Goal: Information Seeking & Learning: Understand process/instructions

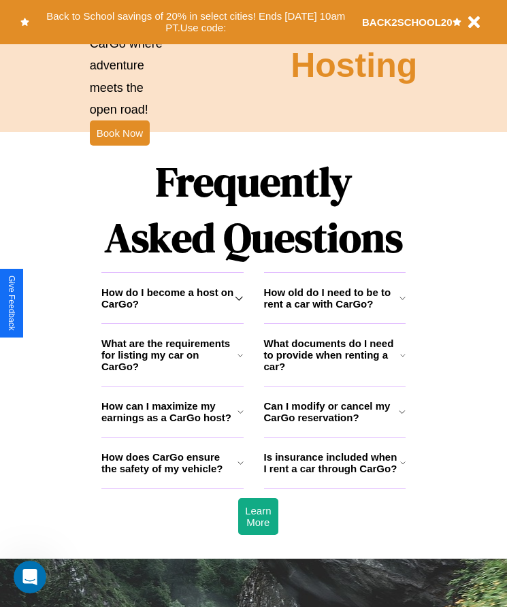
scroll to position [1775, 0]
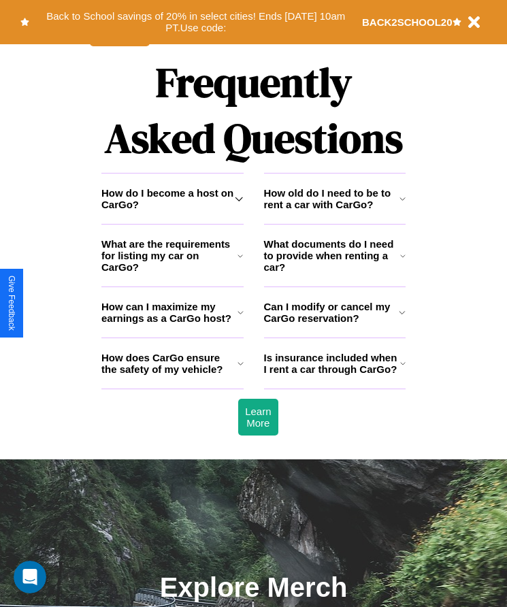
click at [172, 375] on h3 "How does CarGo ensure the safety of my vehicle?" at bounding box center [169, 363] width 136 height 23
click at [334, 273] on h3 "What documents do I need to provide when renting a car?" at bounding box center [332, 255] width 137 height 35
click at [402, 318] on icon at bounding box center [402, 312] width 7 height 11
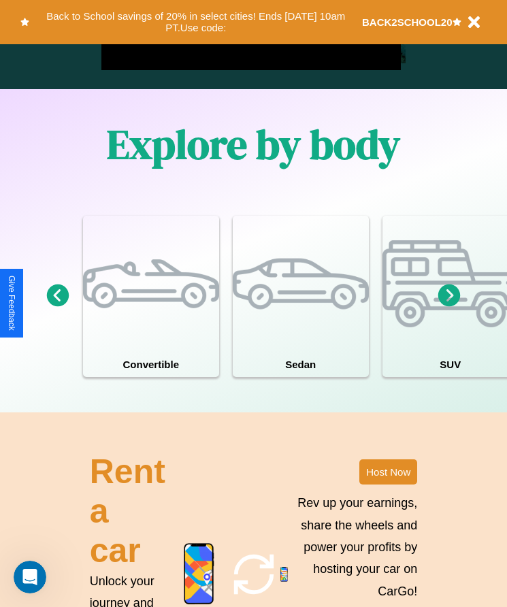
scroll to position [1039, 0]
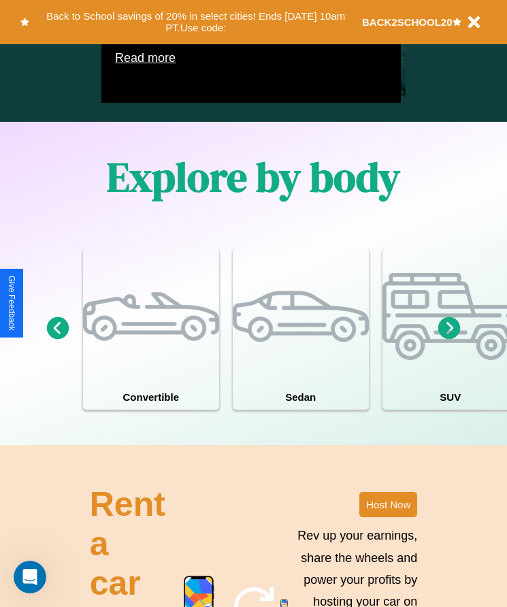
click at [449, 340] on icon at bounding box center [449, 328] width 22 height 22
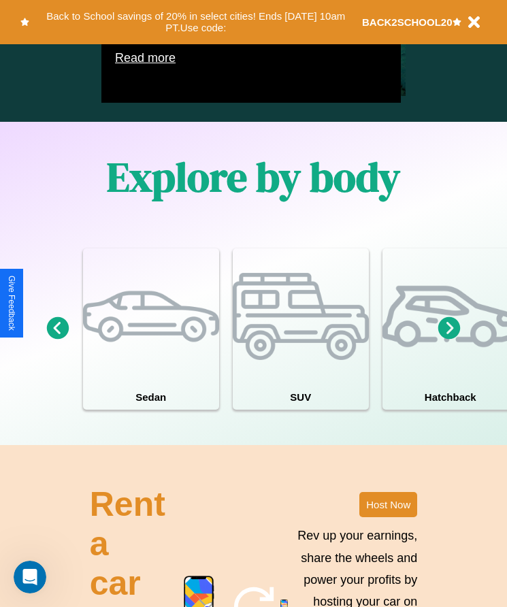
click at [57, 340] on icon at bounding box center [58, 328] width 22 height 22
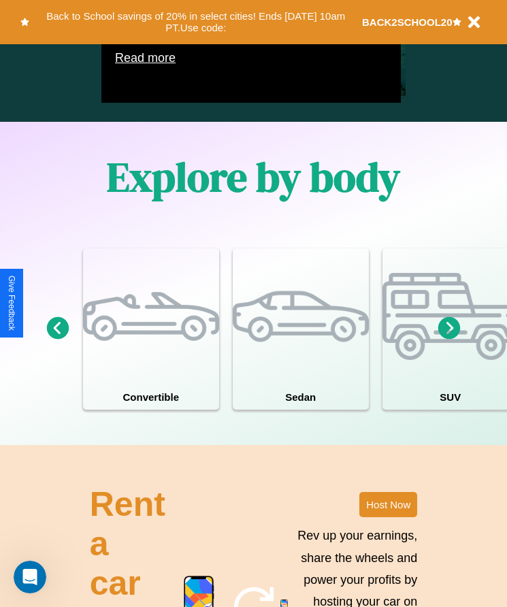
click at [449, 340] on icon at bounding box center [449, 328] width 22 height 22
